Goal: Transaction & Acquisition: Subscribe to service/newsletter

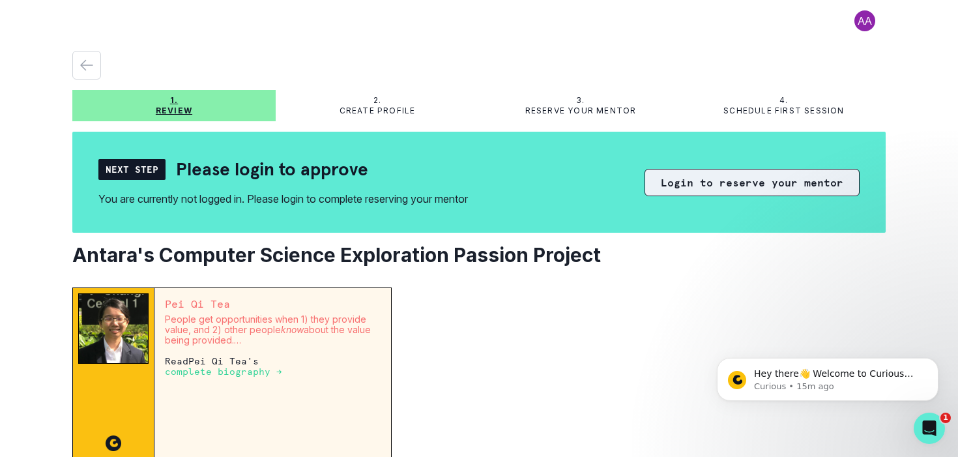
click at [712, 189] on button "Login to reserve your mentor" at bounding box center [751, 182] width 215 height 27
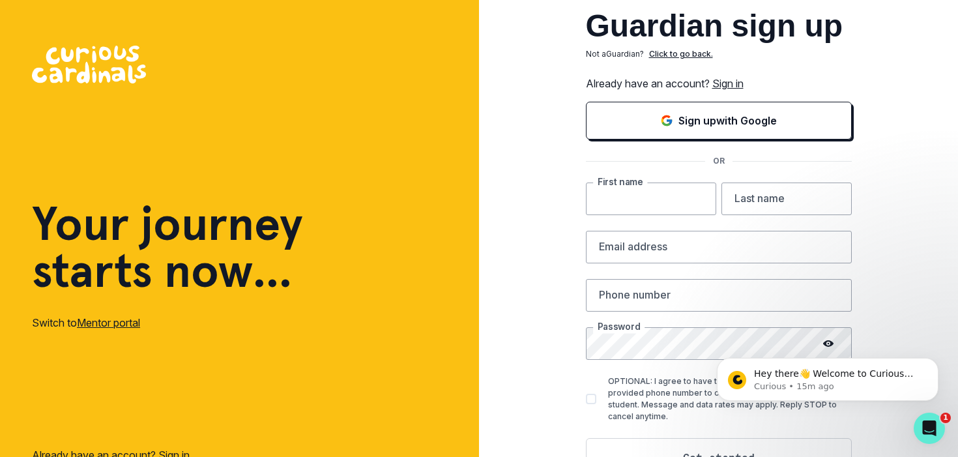
click at [667, 206] on input "text" at bounding box center [651, 198] width 130 height 33
type input "Aarti"
type input "Shriniwar"
type input "[EMAIL_ADDRESS][DOMAIN_NAME]"
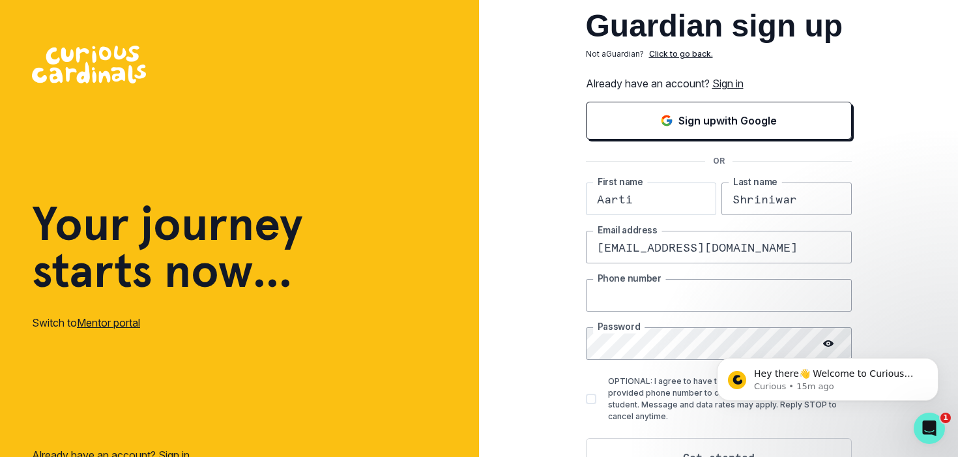
type input "4158893287"
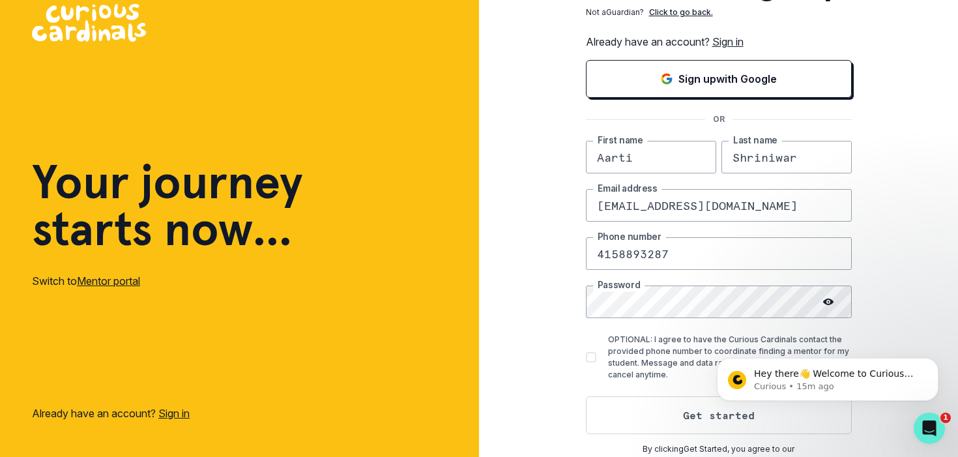
scroll to position [44, 0]
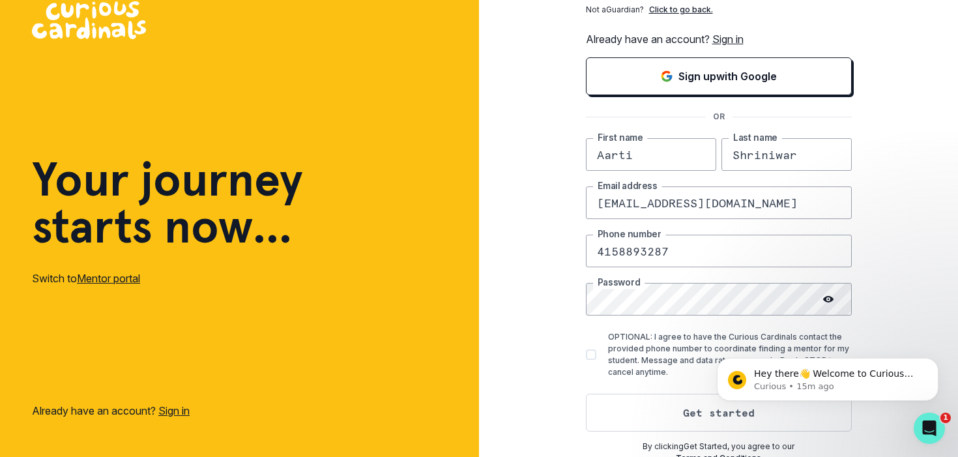
click at [831, 298] on icon at bounding box center [828, 299] width 10 height 7
click at [831, 298] on icon at bounding box center [829, 299] width 10 height 9
click at [826, 299] on icon at bounding box center [828, 299] width 10 height 10
click at [593, 354] on span at bounding box center [591, 354] width 10 height 10
click at [586, 354] on input "OPTIONAL: I agree to have the Curious Cardinals contact the provided phone numb…" at bounding box center [585, 354] width 1 height 1
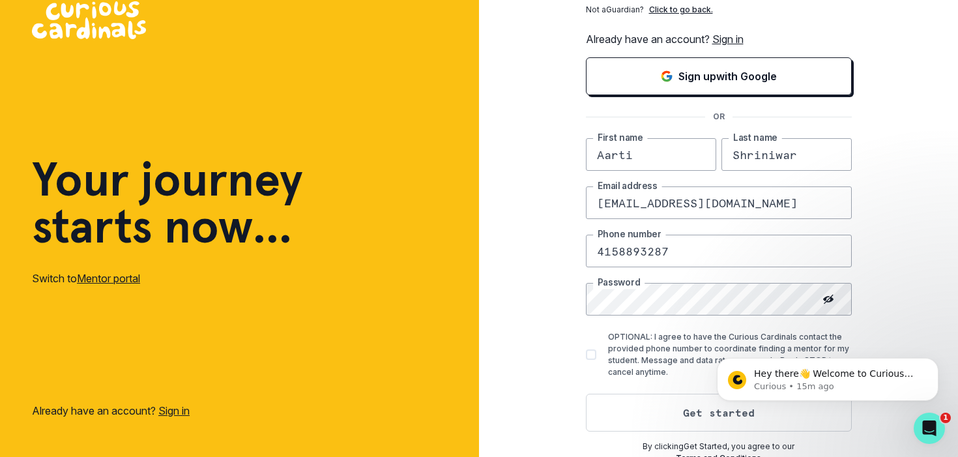
checkbox input "true"
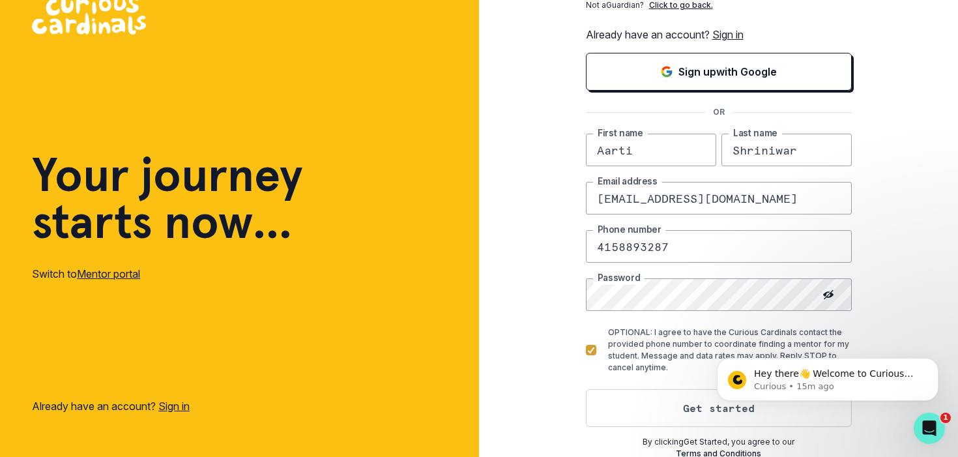
scroll to position [51, 0]
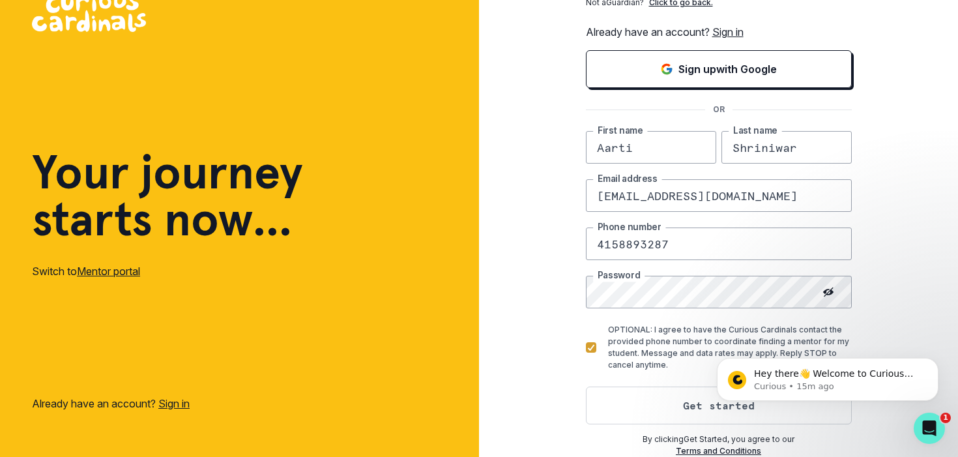
click at [741, 406] on body "Hey there👋 Welcome to Curious Cardinals 🙌 Take a look around! If you have any q…" at bounding box center [827, 376] width 250 height 81
click at [707, 407] on body "Hey there👋 Welcome to Curious Cardinals 🙌 Take a look around! If you have any q…" at bounding box center [827, 376] width 250 height 81
click at [932, 362] on icon "Dismiss notification" at bounding box center [934, 361] width 7 height 7
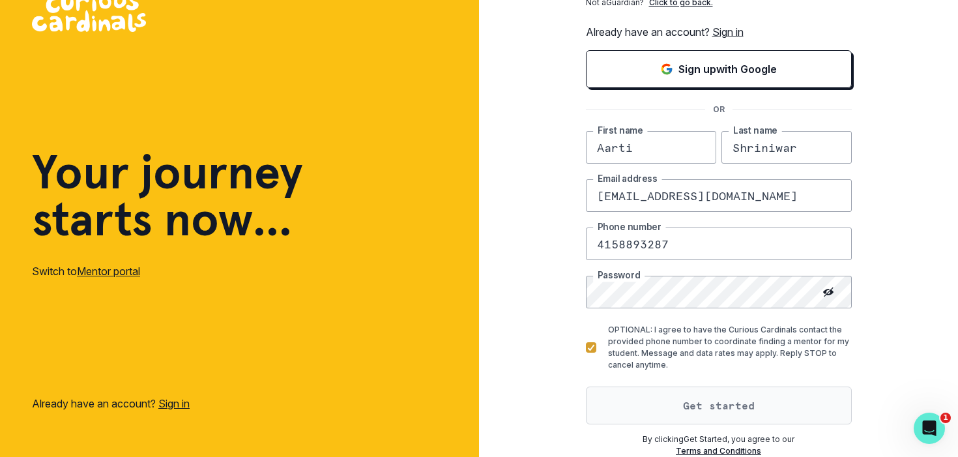
click at [733, 403] on button "Get started" at bounding box center [719, 405] width 266 height 38
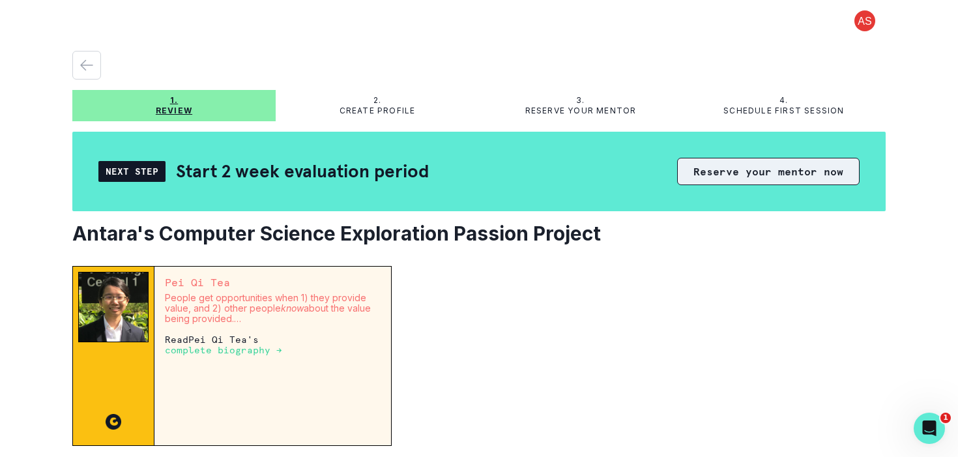
click at [751, 169] on button "Reserve your mentor now" at bounding box center [768, 171] width 182 height 27
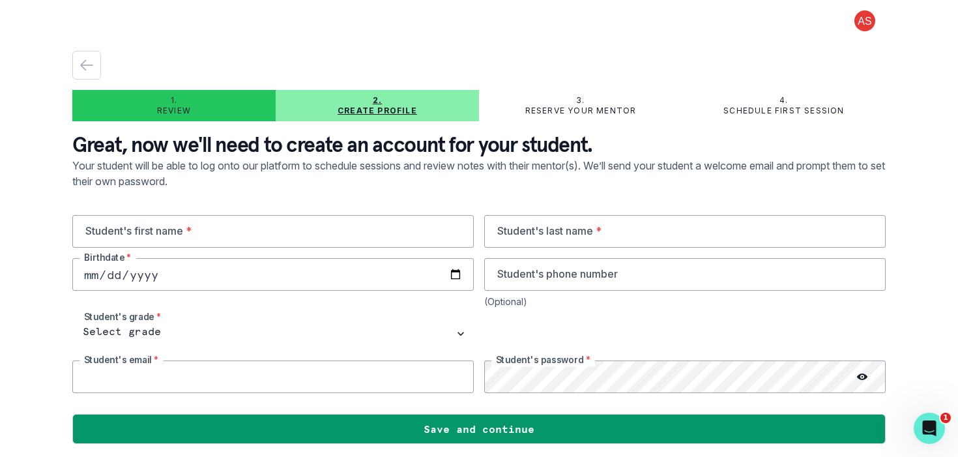
type input "[EMAIL_ADDRESS][DOMAIN_NAME]"
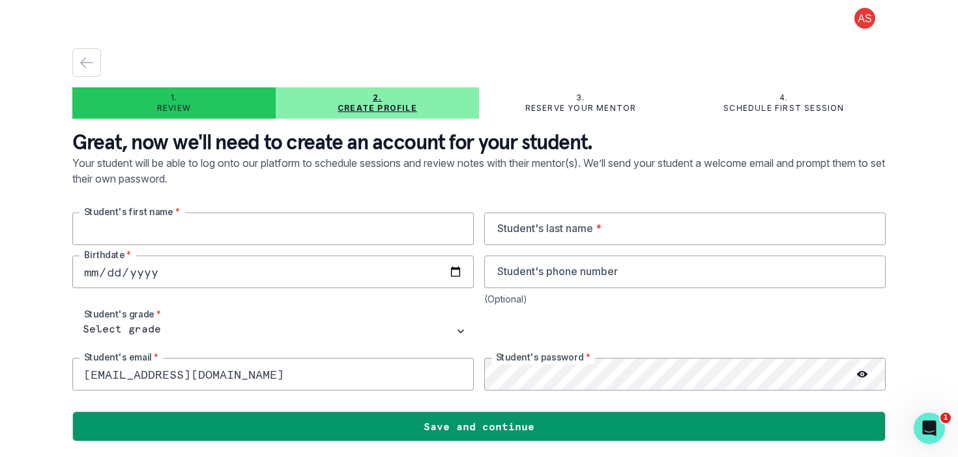
click at [263, 227] on input "text" at bounding box center [272, 228] width 401 height 33
type input "Antara"
type input "Shriniwar"
type input "4158893287"
click at [173, 270] on input "date" at bounding box center [272, 271] width 401 height 33
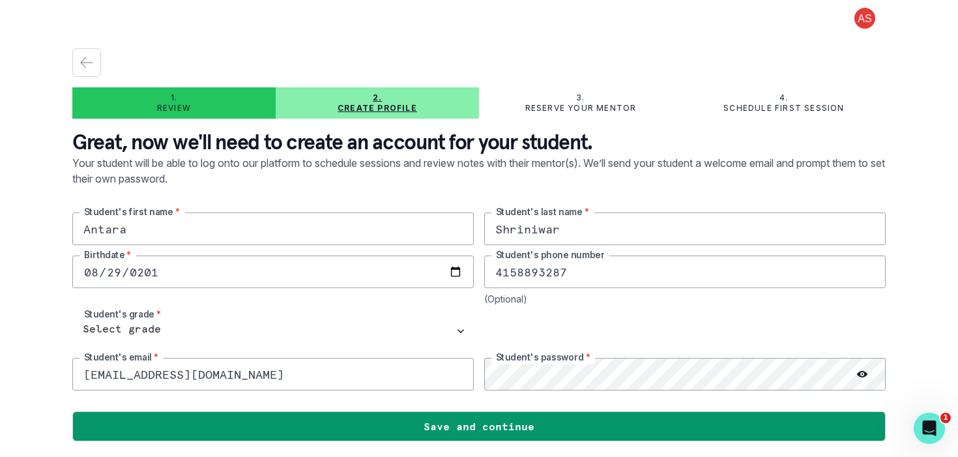
type input "[DATE]"
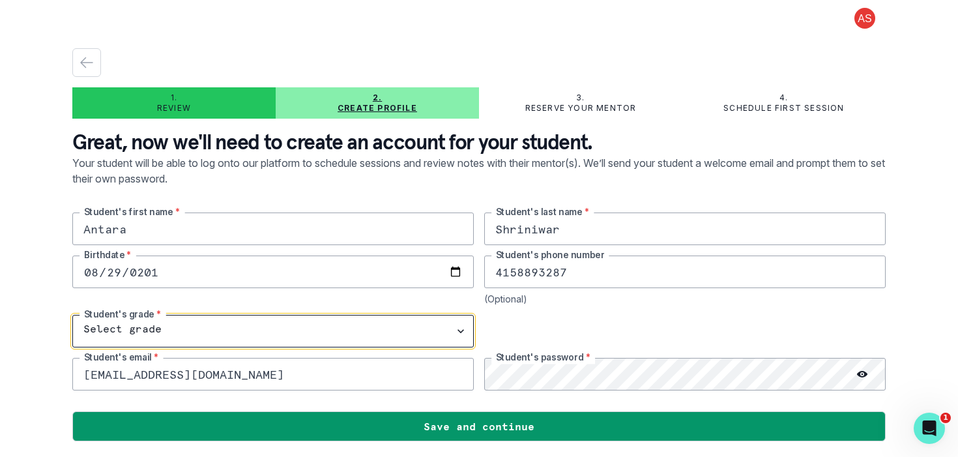
click at [195, 321] on select "Select grade 1st Grade 2nd Grade 3rd Grade 4th Grade 5th Grade 6th Grade 7th Gr…" at bounding box center [272, 331] width 401 height 33
click at [169, 326] on select "Select grade 1st Grade 2nd Grade 3rd Grade 4th Grade 5th Grade 6th Grade 7th Gr…" at bounding box center [272, 331] width 401 height 33
select select "8th Grade"
click at [72, 315] on select "Select grade 1st Grade 2nd Grade 3rd Grade 4th Grade 5th Grade 6th Grade 7th Gr…" at bounding box center [272, 331] width 401 height 33
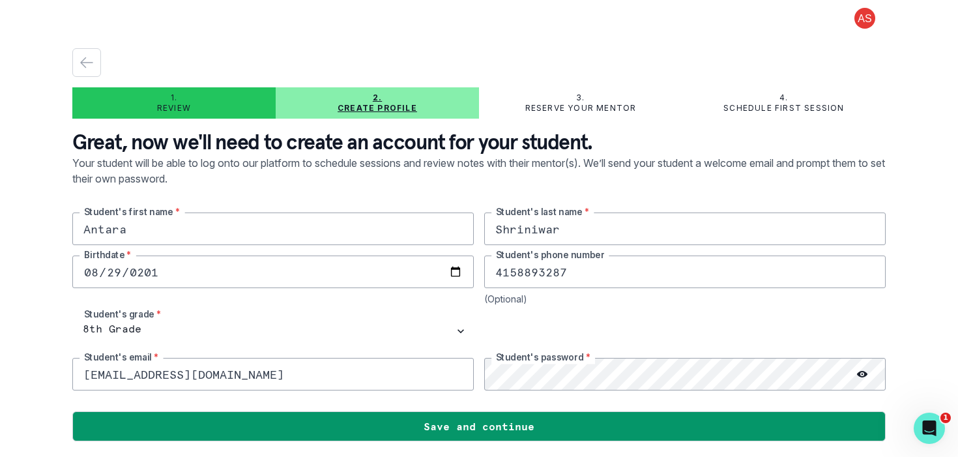
click at [861, 375] on icon at bounding box center [862, 374] width 10 height 10
click at [861, 375] on icon at bounding box center [862, 373] width 10 height 9
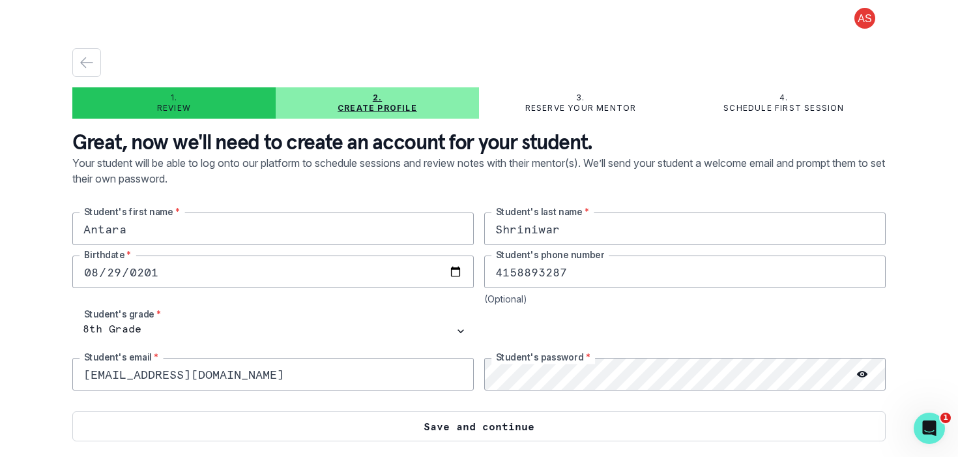
click at [547, 427] on button "Save and continue" at bounding box center [478, 426] width 813 height 30
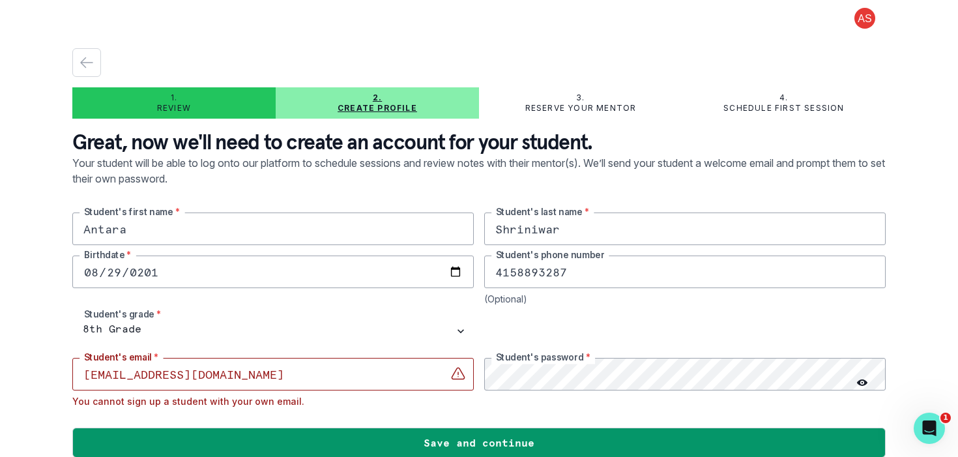
scroll to position [19, 0]
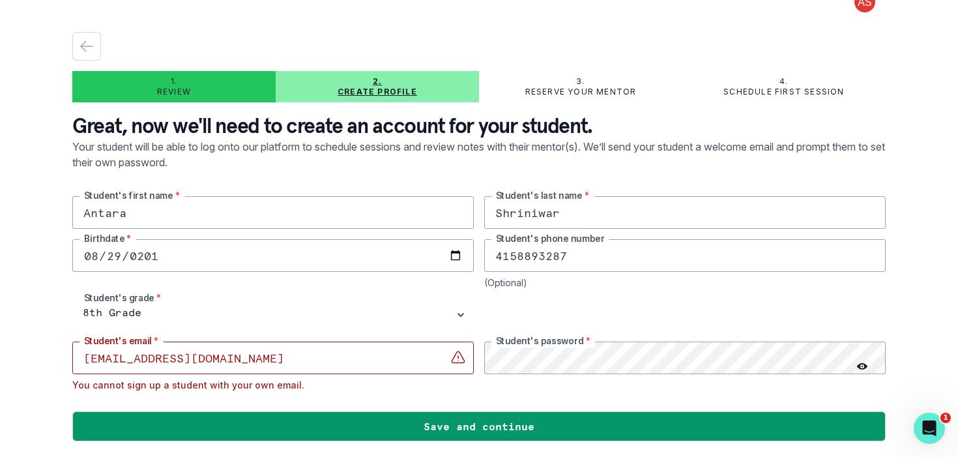
drag, startPoint x: 269, startPoint y: 356, endPoint x: 78, endPoint y: 356, distance: 190.9
click at [78, 356] on input "[EMAIL_ADDRESS][DOMAIN_NAME]" at bounding box center [272, 357] width 401 height 33
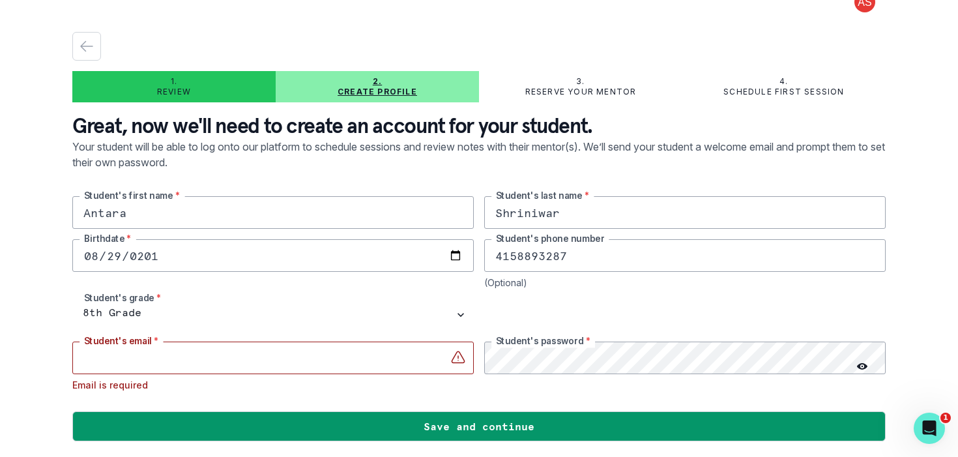
paste input "Antara <[EMAIL_ADDRESS][DOMAIN_NAME]>"
drag, startPoint x: 141, startPoint y: 360, endPoint x: 50, endPoint y: 356, distance: 90.6
click at [50, 356] on div "1. Review 2. Create profile 3. Reserve your mentor 4. Schedule first session Gr…" at bounding box center [479, 228] width 958 height 457
click at [285, 359] on input "[EMAIL_ADDRESS][DOMAIN_NAME]>" at bounding box center [272, 357] width 401 height 33
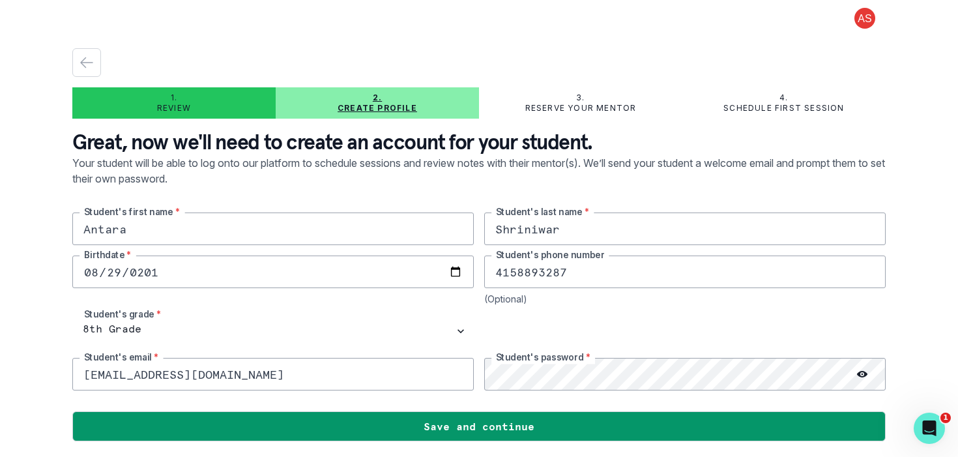
scroll to position [3, 0]
type input "[EMAIL_ADDRESS][DOMAIN_NAME]"
click at [865, 372] on icon at bounding box center [862, 374] width 10 height 7
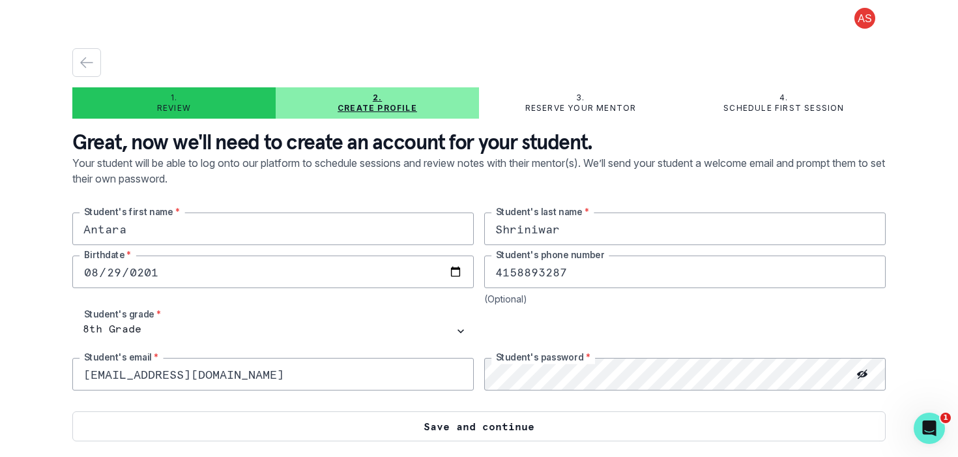
click at [539, 430] on button "Save and continue" at bounding box center [478, 426] width 813 height 30
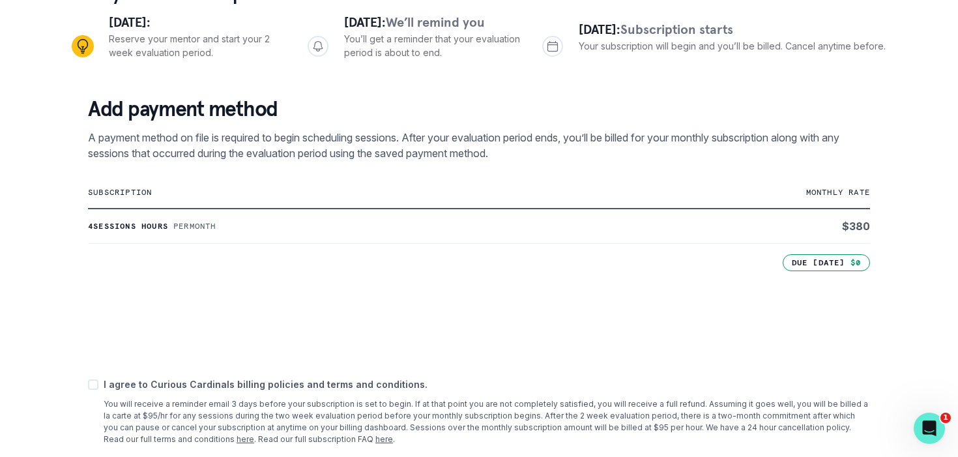
scroll to position [221, 0]
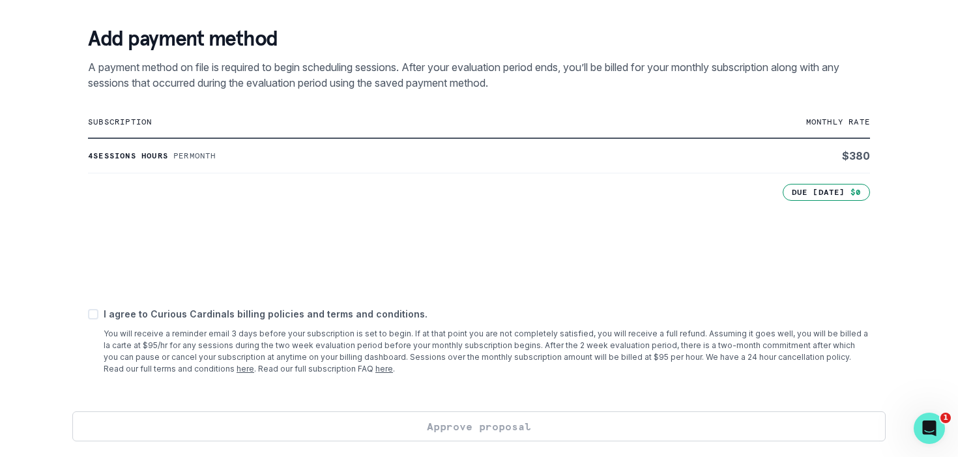
click at [912, 283] on div "1. Review 2. Create profile 3. Reserve your mentor 4. Schedule first session Ho…" at bounding box center [479, 228] width 958 height 457
click at [923, 420] on icon "Open Intercom Messenger" at bounding box center [928, 427] width 22 height 22
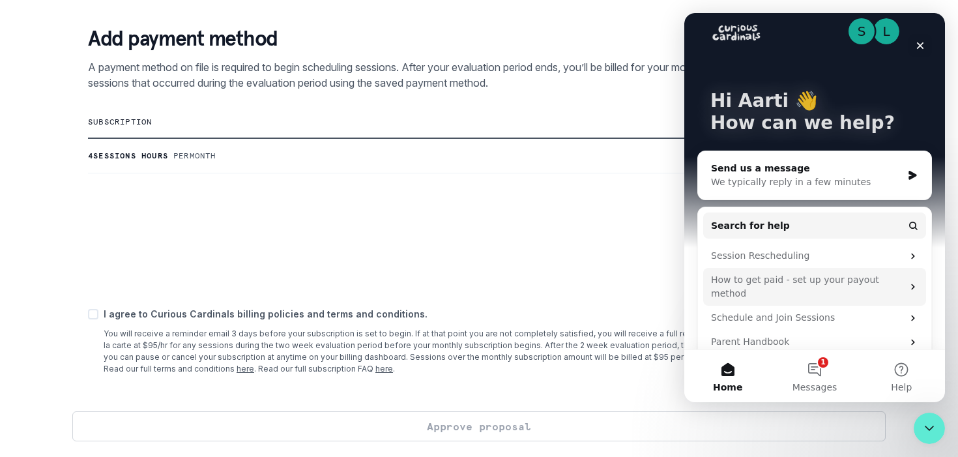
scroll to position [19, 0]
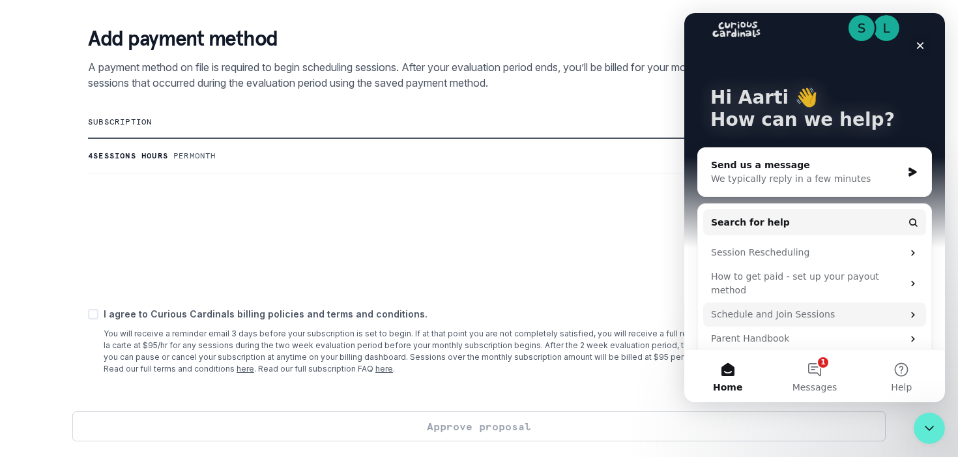
click at [889, 308] on div "Schedule and Join Sessions" at bounding box center [807, 315] width 192 height 14
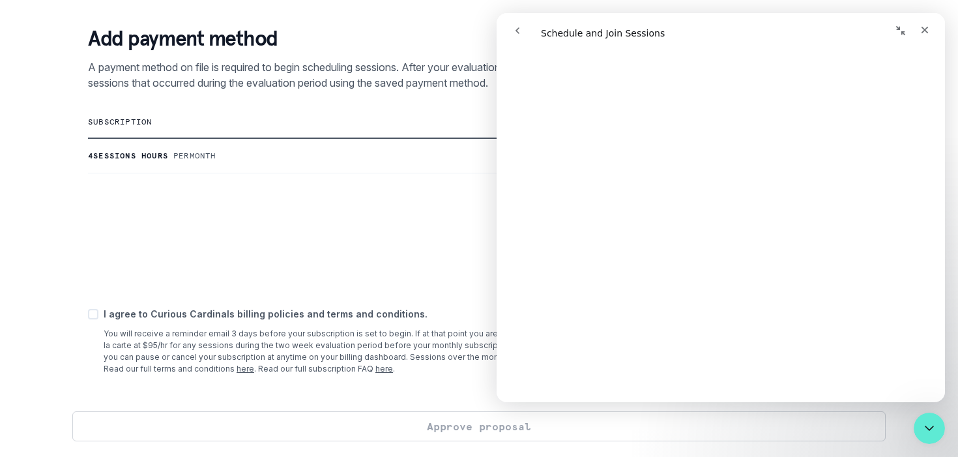
scroll to position [4695, 0]
click at [925, 29] on icon "Close" at bounding box center [924, 30] width 10 height 10
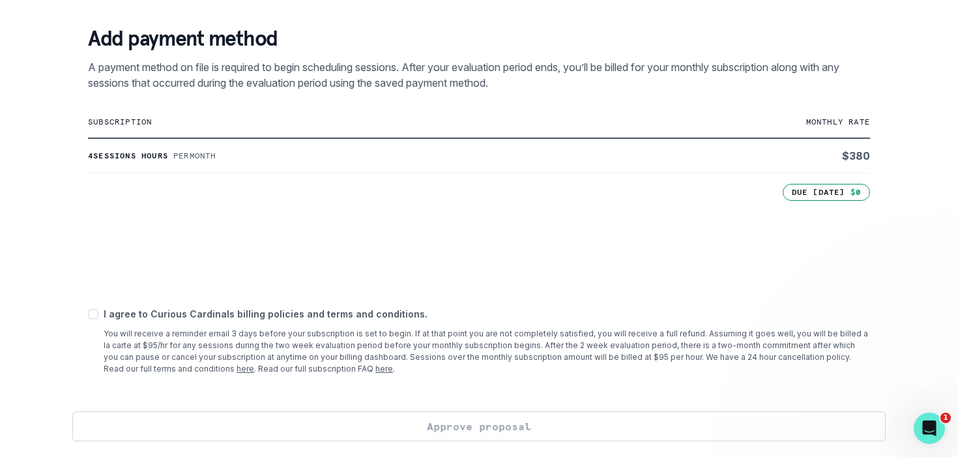
scroll to position [0, 0]
click at [928, 432] on icon "Open Intercom Messenger" at bounding box center [928, 427] width 22 height 22
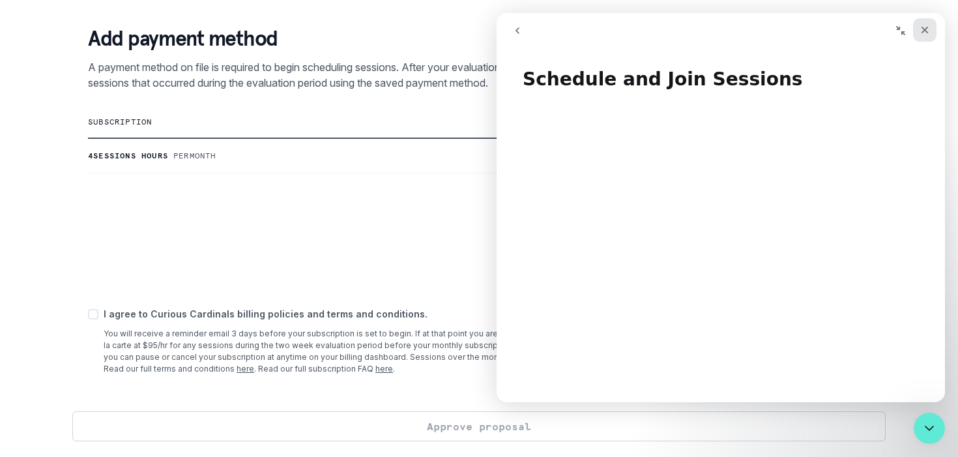
click at [925, 32] on icon "Close" at bounding box center [924, 30] width 10 height 10
